Goal: Communication & Community: Answer question/provide support

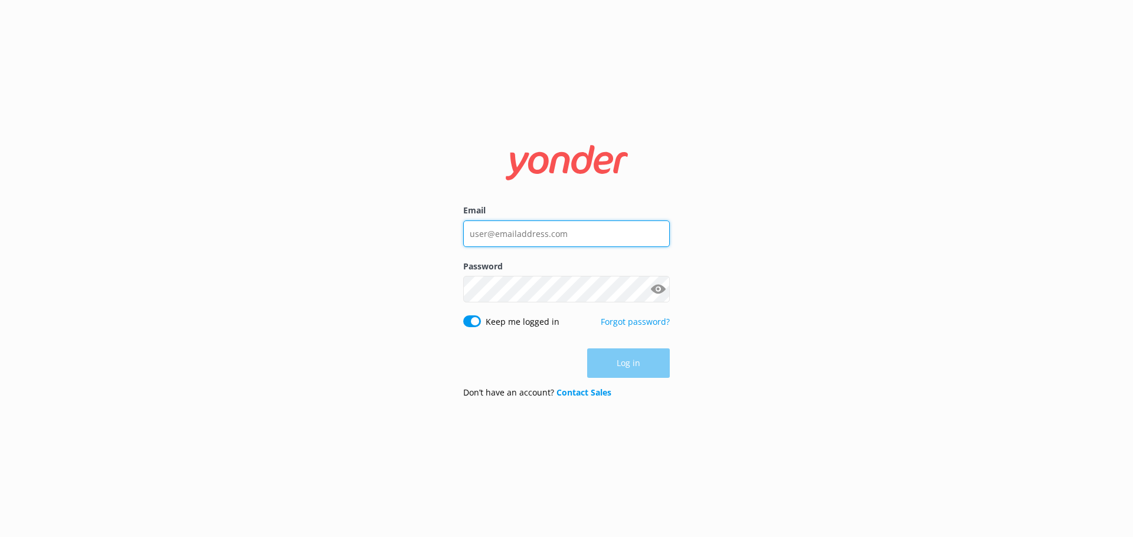
type input "[EMAIL_ADDRESS][DOMAIN_NAME]"
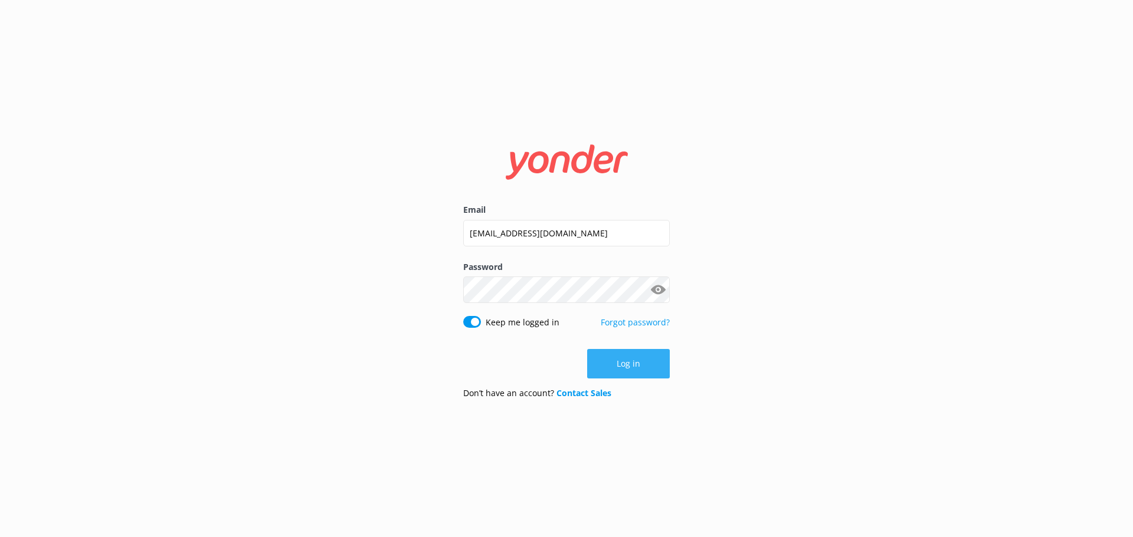
click at [628, 365] on div "Log in" at bounding box center [566, 363] width 206 height 29
click at [622, 366] on button "Log in" at bounding box center [628, 363] width 83 height 29
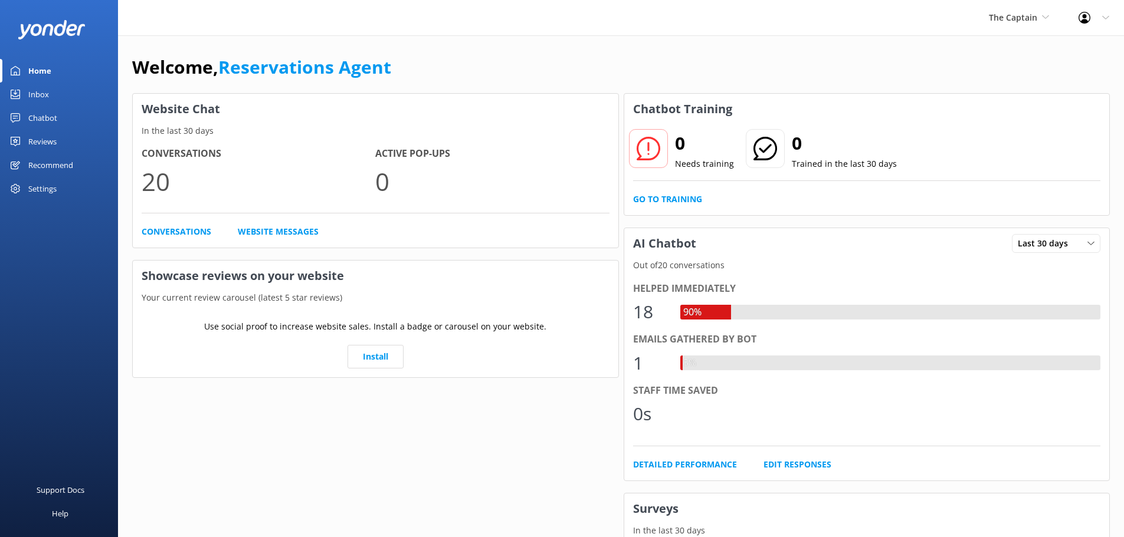
click at [43, 94] on div "Inbox" at bounding box center [38, 95] width 21 height 24
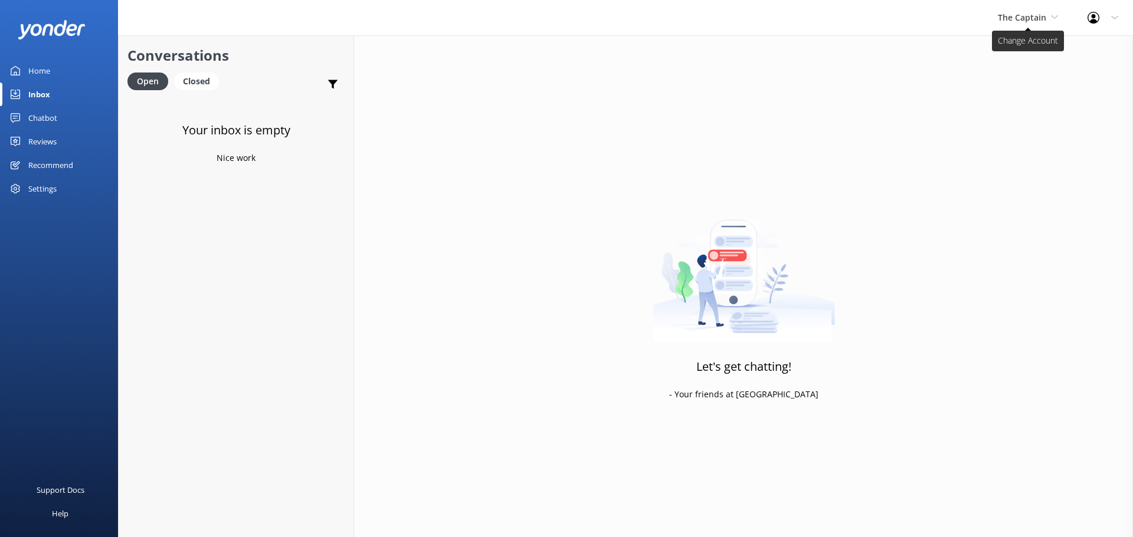
click at [1051, 14] on icon at bounding box center [1054, 17] width 7 height 7
click at [1022, 59] on link "De [GEOGRAPHIC_DATA]" at bounding box center [1042, 49] width 118 height 28
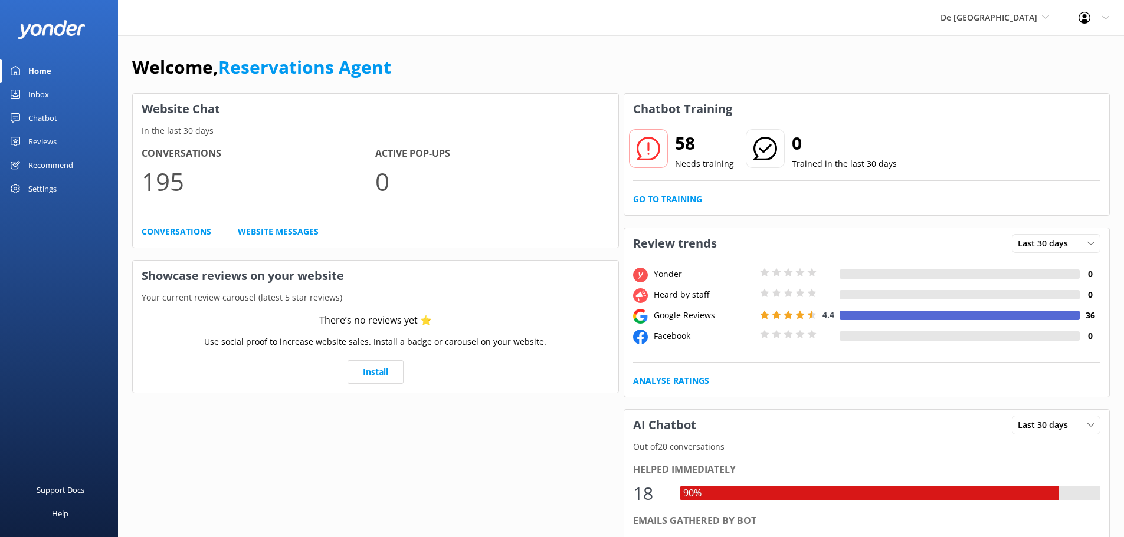
click at [38, 97] on div "Inbox" at bounding box center [38, 95] width 21 height 24
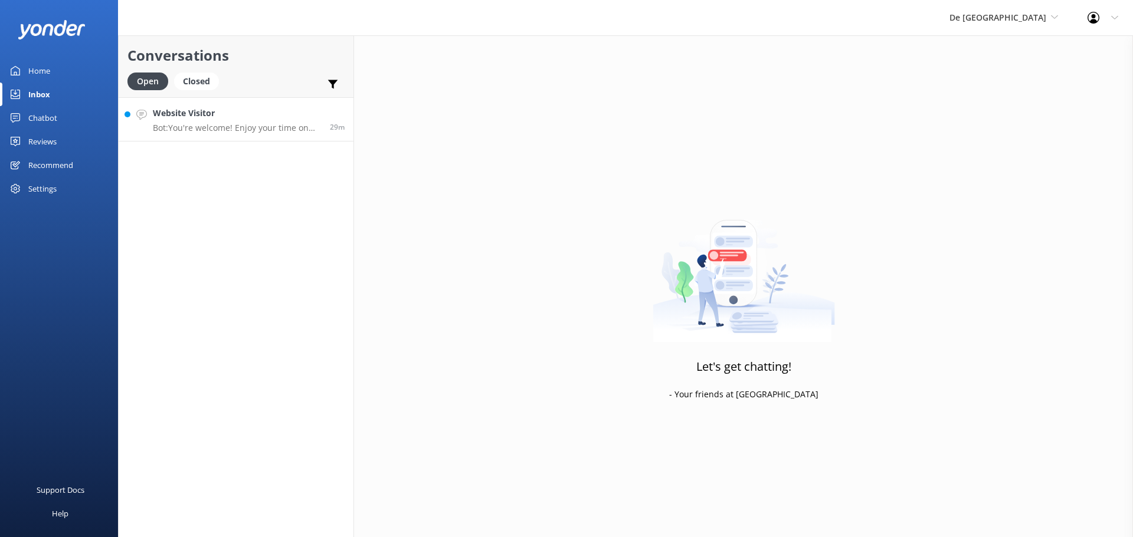
click at [255, 131] on p "Bot: You're welcome! Enjoy your time on De [GEOGRAPHIC_DATA]!" at bounding box center [237, 128] width 168 height 11
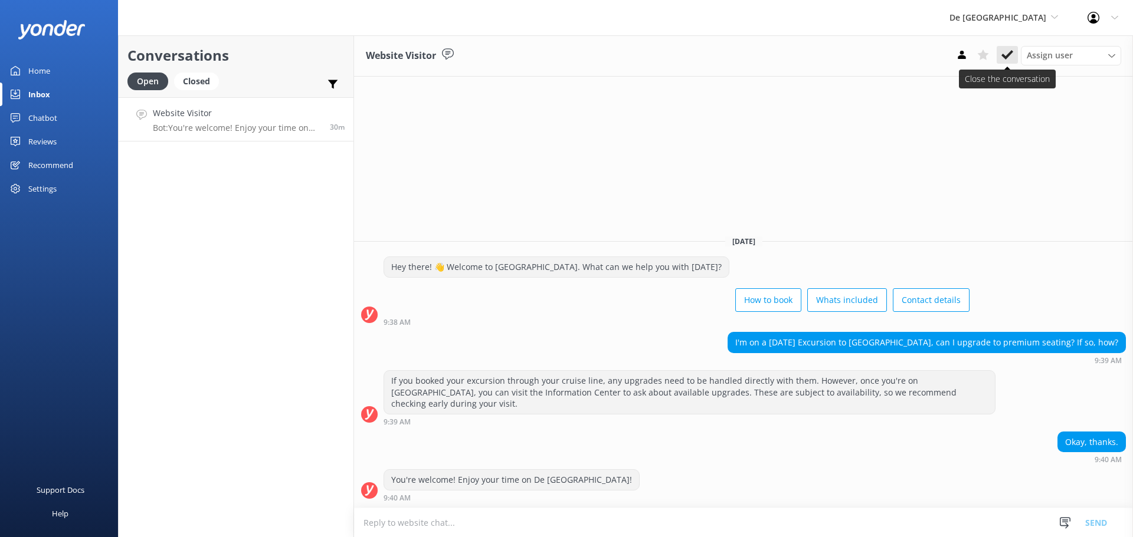
click at [1007, 59] on icon at bounding box center [1007, 55] width 12 height 12
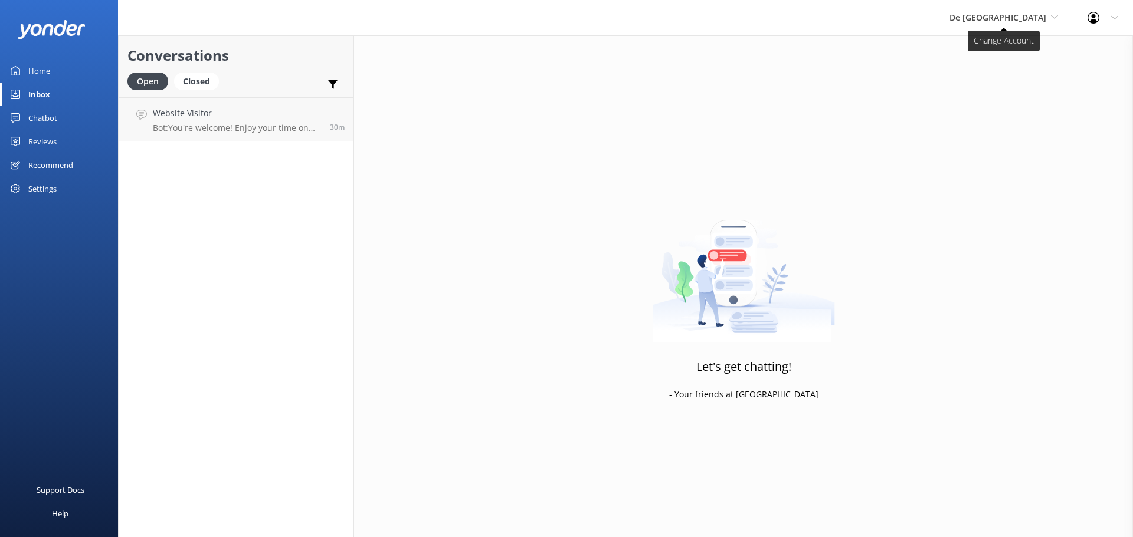
click at [1054, 17] on icon at bounding box center [1054, 17] width 7 height 7
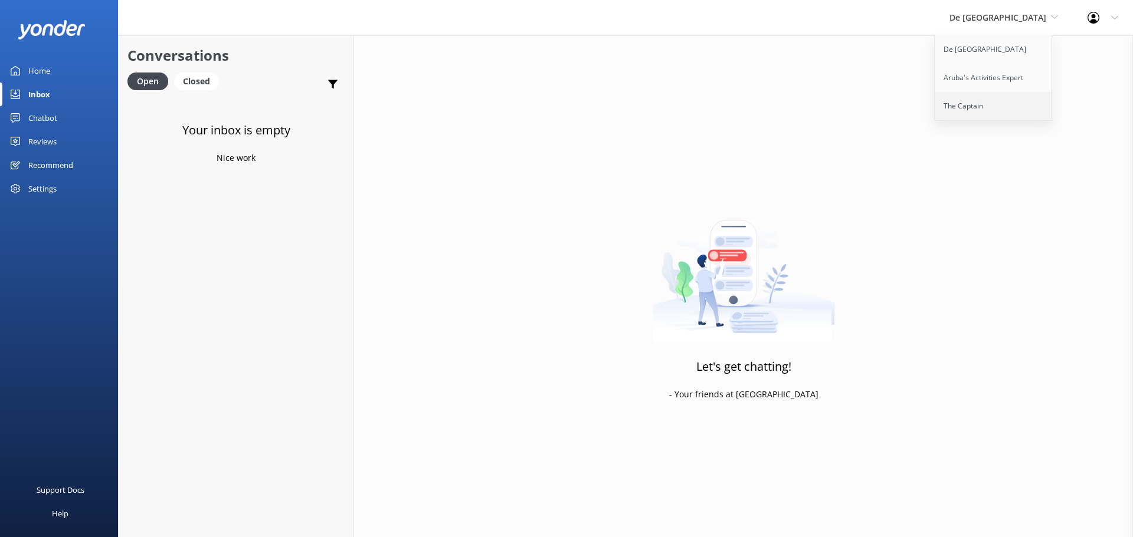
click at [991, 106] on link "The Captain" at bounding box center [994, 106] width 118 height 28
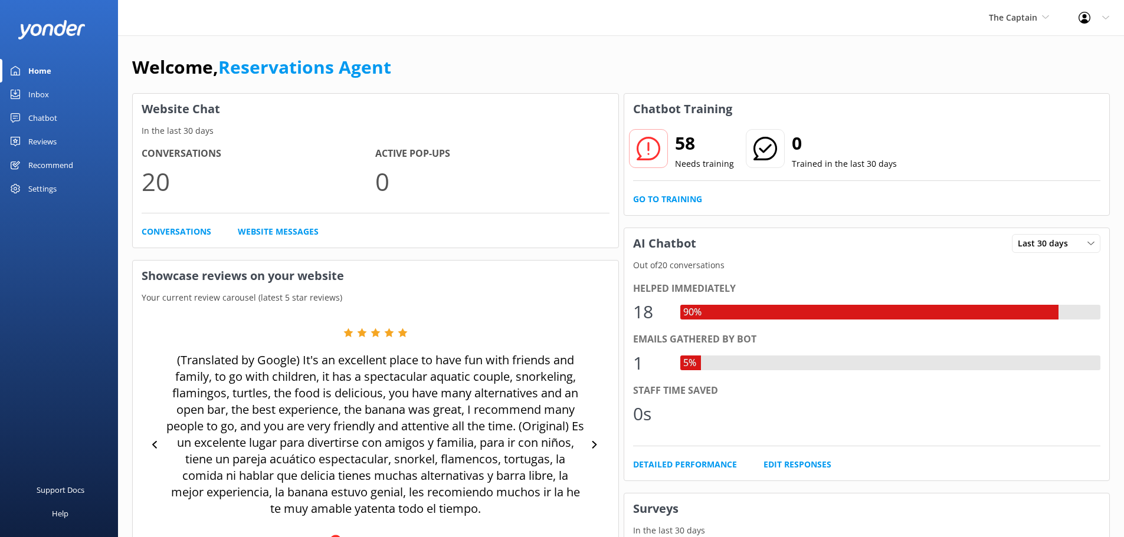
click at [37, 96] on div "Inbox" at bounding box center [38, 95] width 21 height 24
